Goal: Find specific page/section

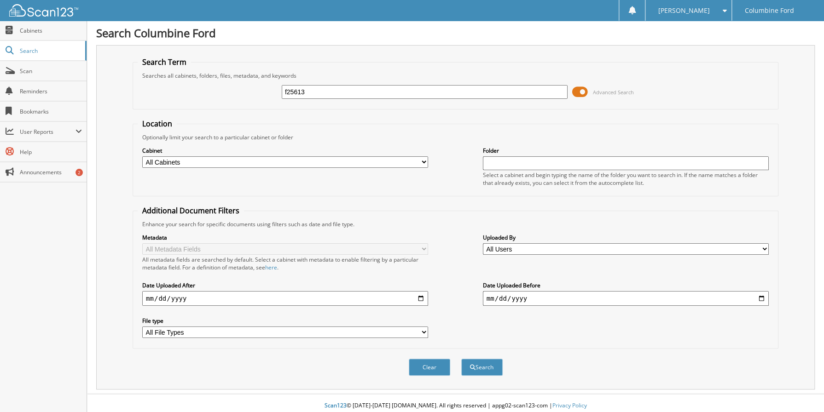
type input "f25613"
click at [461, 359] on button "Search" at bounding box center [481, 367] width 41 height 17
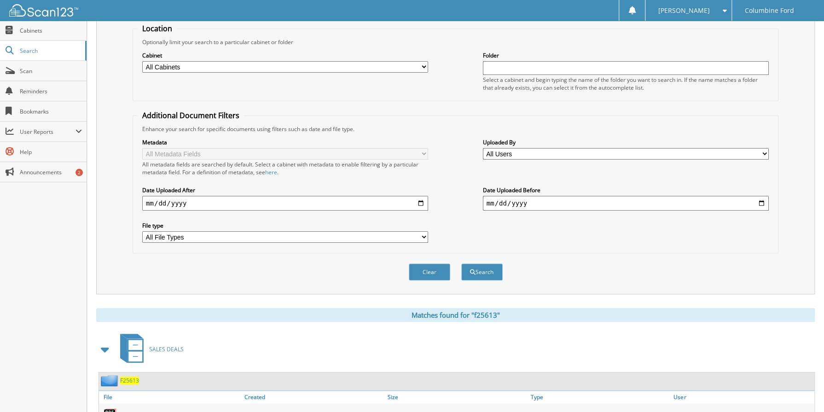
scroll to position [184, 0]
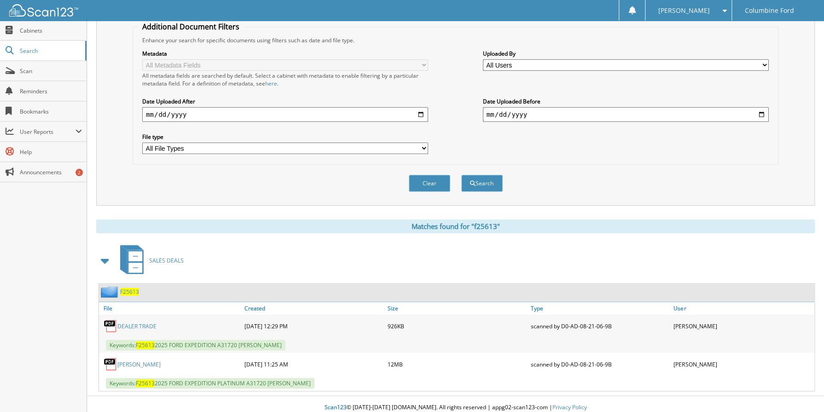
click at [136, 363] on link "KIMMEL, HEIDI" at bounding box center [138, 365] width 43 height 8
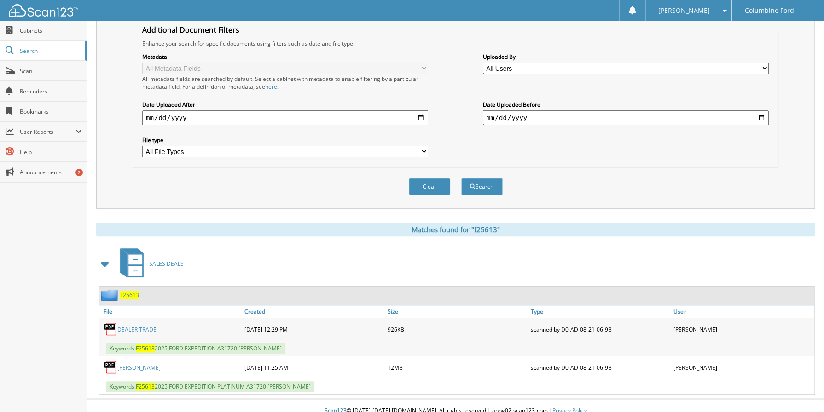
scroll to position [0, 0]
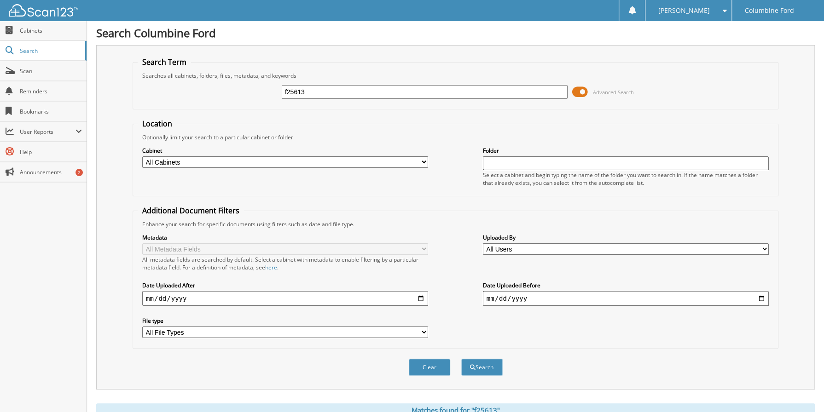
drag, startPoint x: 342, startPoint y: 96, endPoint x: 286, endPoint y: 95, distance: 56.1
click at [286, 95] on input "f25613" at bounding box center [425, 92] width 286 height 14
type input "f25212"
click at [461, 359] on button "Search" at bounding box center [481, 367] width 41 height 17
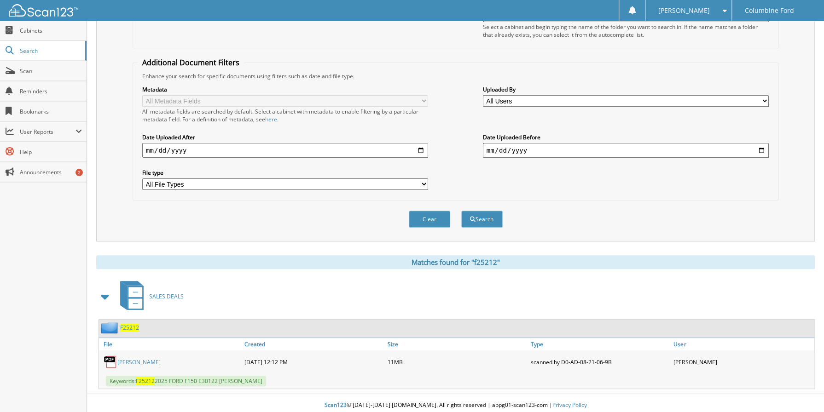
scroll to position [150, 0]
click at [137, 357] on link "SONYA SALVIDREZ" at bounding box center [138, 361] width 43 height 8
